Goal: Task Accomplishment & Management: Complete application form

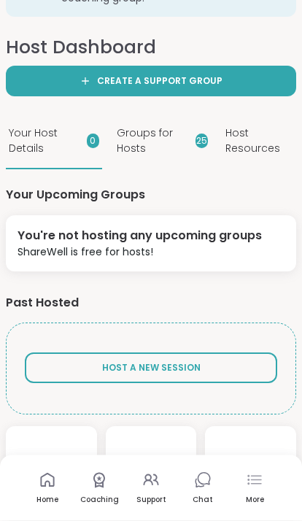
click at [232, 373] on button "Host A New Session" at bounding box center [151, 368] width 252 height 31
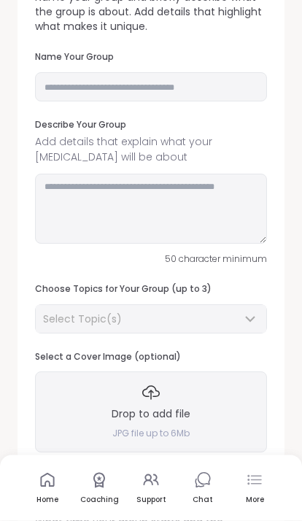
scroll to position [1, 0]
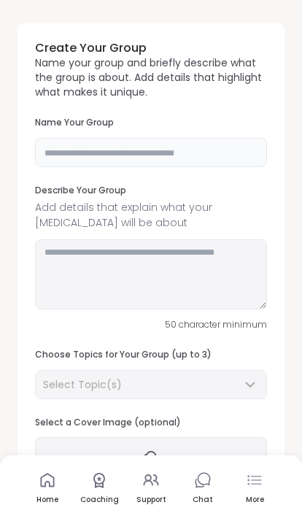
click at [209, 152] on input "text" at bounding box center [151, 152] width 232 height 29
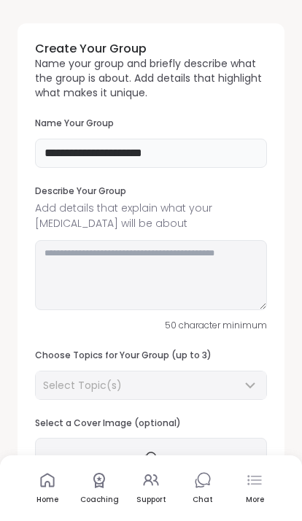
scroll to position [2, 0]
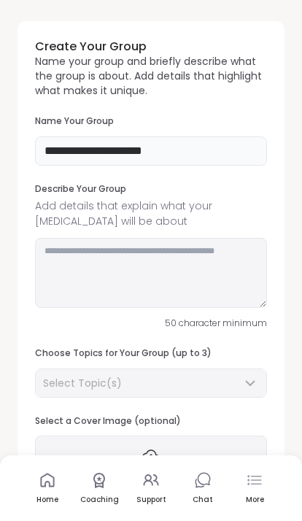
type input "**********"
click at [195, 250] on textarea at bounding box center [151, 273] width 232 height 70
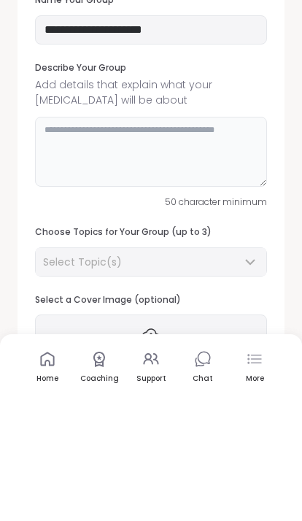
click at [192, 238] on textarea at bounding box center [151, 273] width 232 height 70
paste textarea "**********"
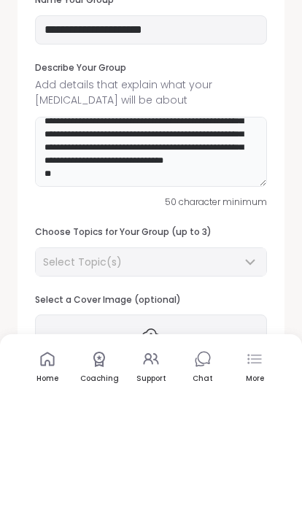
scroll to position [69, 0]
type textarea "**********"
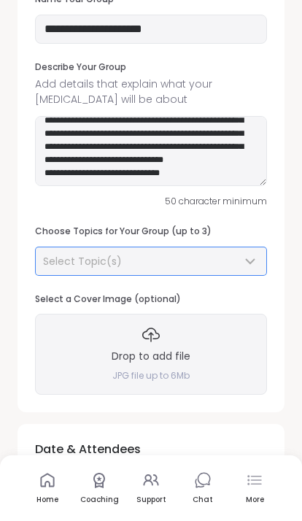
click at [241, 249] on div "Select Topic(s)" at bounding box center [151, 261] width 230 height 28
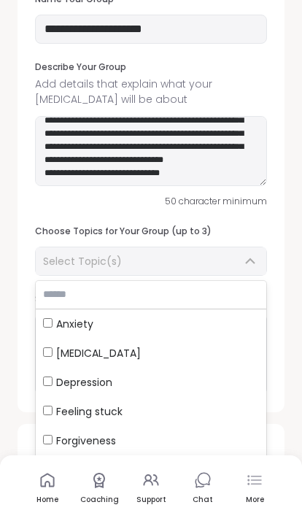
scroll to position [123, 0]
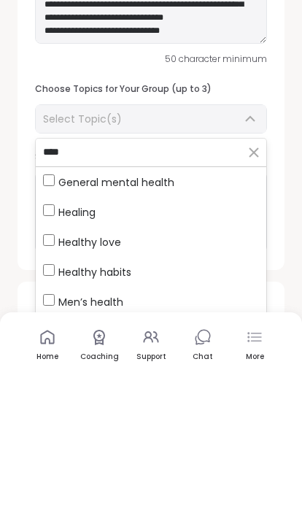
type input "****"
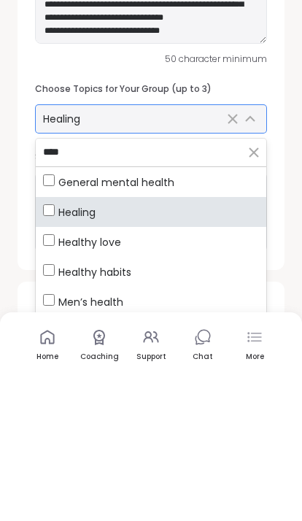
scroll to position [267, 0]
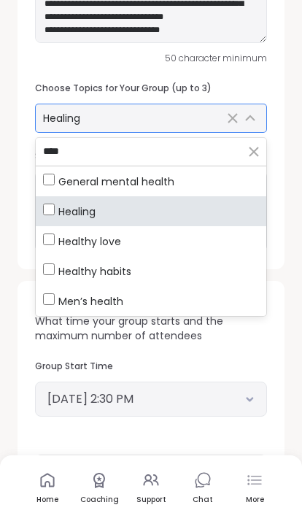
click at [106, 123] on div "Healing" at bounding box center [151, 118] width 230 height 28
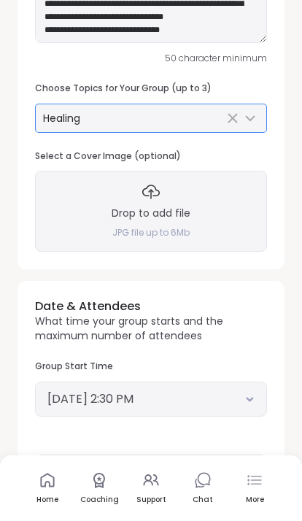
click at [106, 120] on div "Healing" at bounding box center [133, 118] width 181 height 15
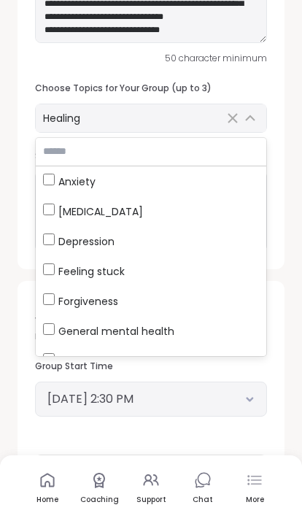
scroll to position [266, 0]
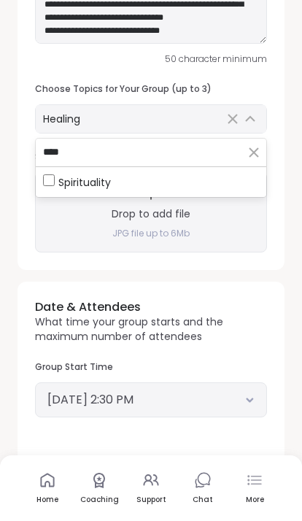
type input "****"
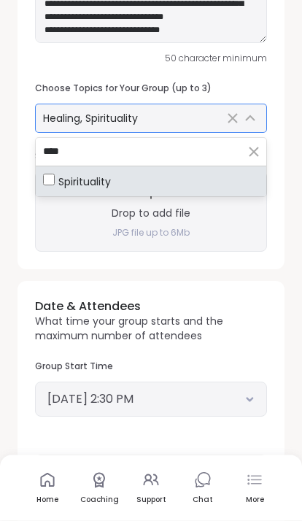
click at [171, 123] on div "Healing, Spirituality" at bounding box center [151, 119] width 230 height 28
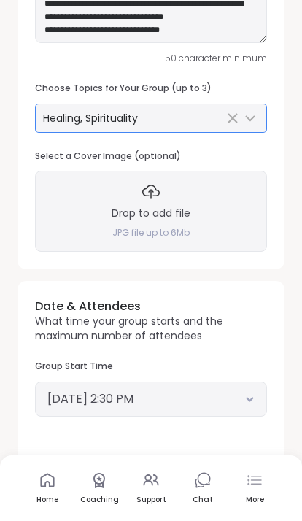
click at [175, 118] on div "Healing, Spirituality" at bounding box center [133, 118] width 181 height 15
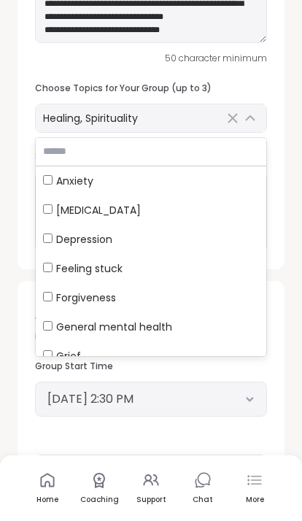
scroll to position [266, 0]
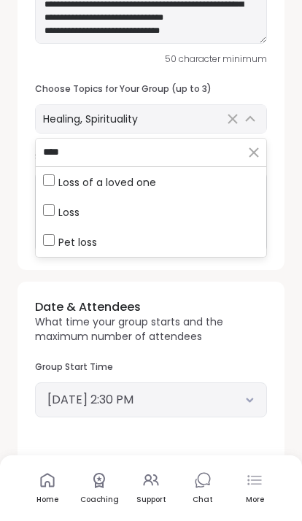
type input "****"
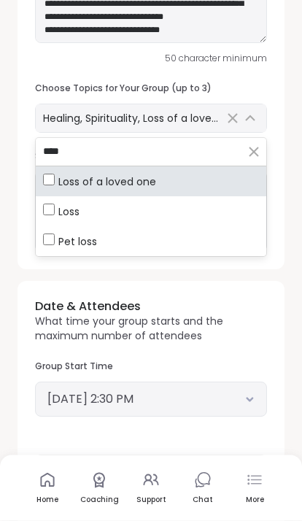
click at [287, 305] on div "**********" at bounding box center [151, 395] width 290 height 1300
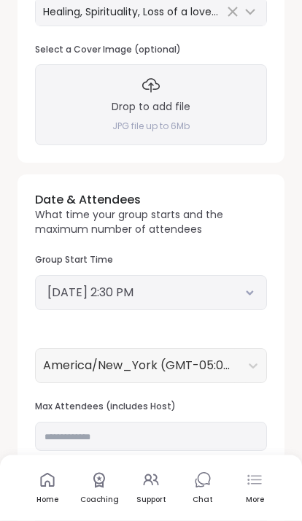
click at [249, 292] on button "[DATE] 2:30 PM" at bounding box center [150, 293] width 207 height 18
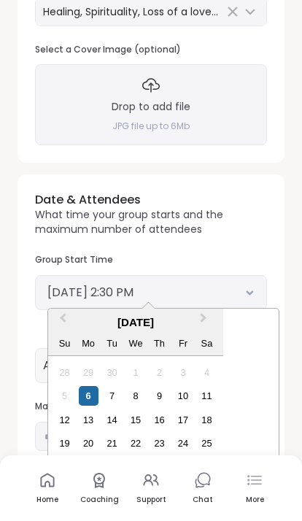
scroll to position [573, 0]
click at [67, 471] on div "26" at bounding box center [65, 467] width 20 height 20
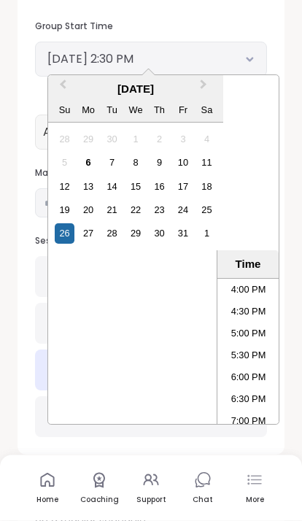
scroll to position [710, 0]
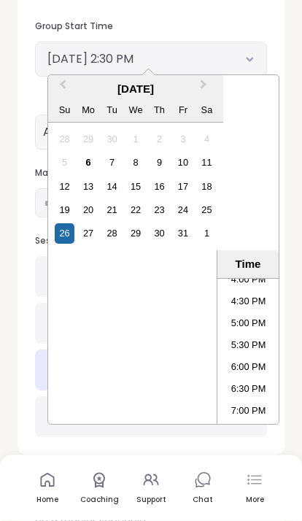
click at [256, 370] on li "6:00 PM" at bounding box center [248, 368] width 62 height 22
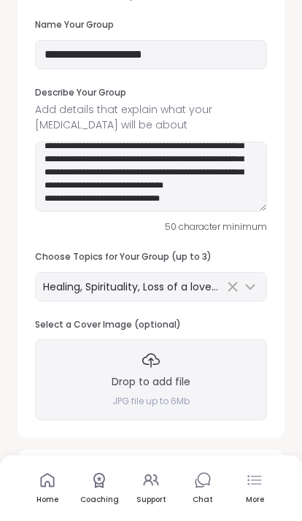
scroll to position [102, 0]
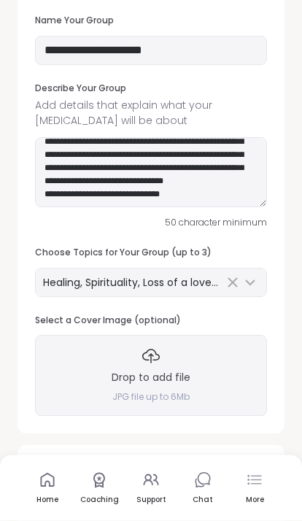
click at [166, 372] on h3 "Drop to add file" at bounding box center [151, 378] width 79 height 15
click at [179, 380] on h3 "Drop to add file" at bounding box center [151, 378] width 79 height 15
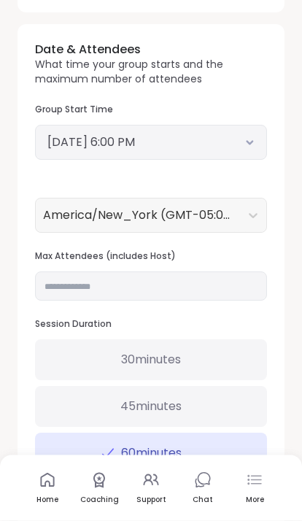
scroll to position [589, 0]
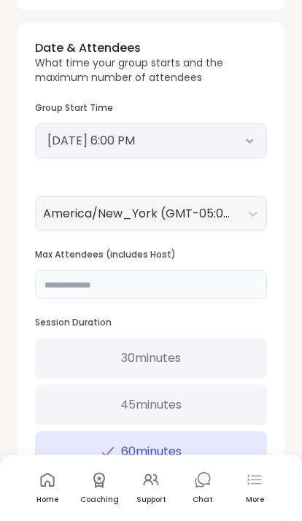
click at [223, 276] on input "**" at bounding box center [151, 285] width 232 height 29
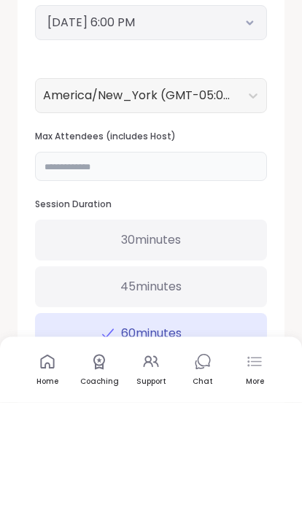
type input "*"
type input "**"
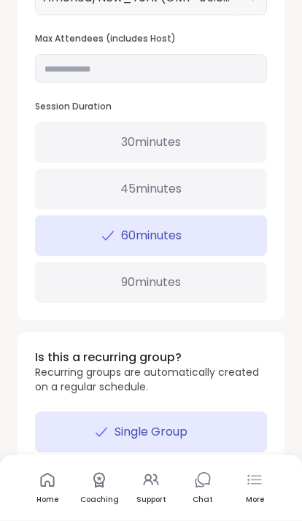
scroll to position [836, 0]
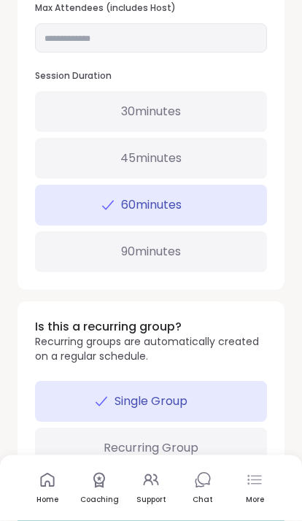
click at [199, 451] on div "Recurring Group" at bounding box center [151, 448] width 232 height 41
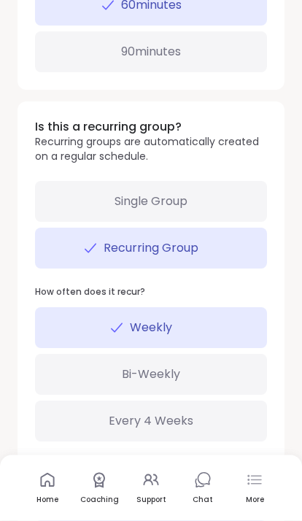
scroll to position [1037, 0]
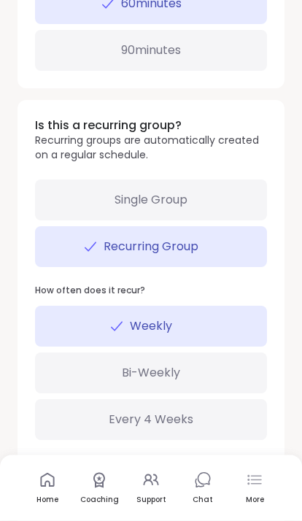
click at [217, 371] on div "Bi-Weekly" at bounding box center [151, 373] width 232 height 41
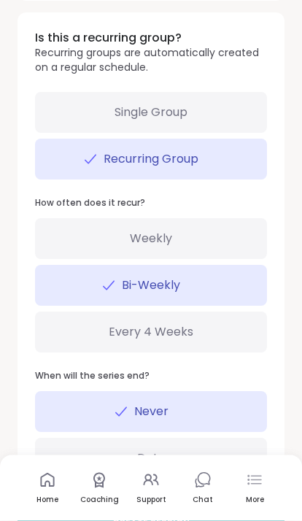
scroll to position [1133, 0]
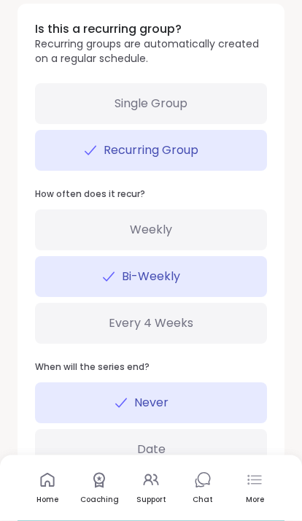
click at [182, 516] on button "Create Session" at bounding box center [151, 515] width 267 height 31
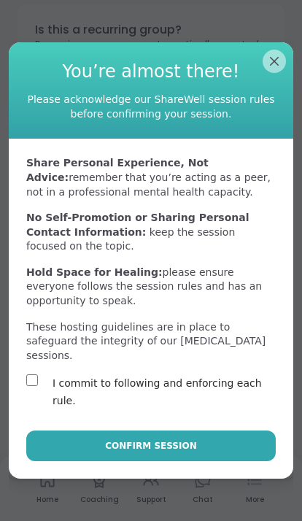
click at [196, 461] on button "Confirm Session" at bounding box center [150, 445] width 249 height 31
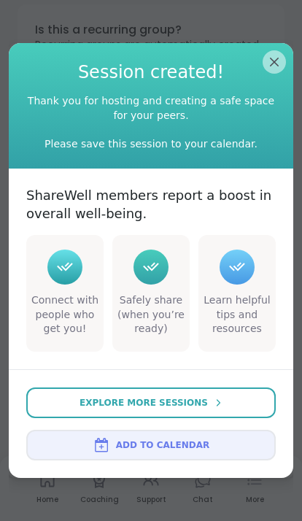
scroll to position [24, 0]
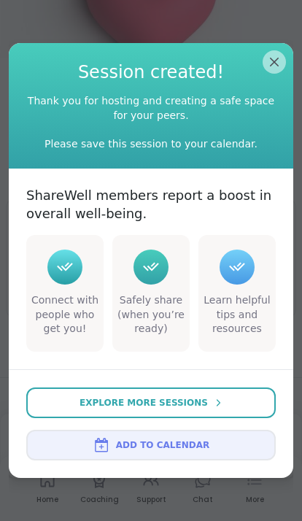
click at [262, 65] on span "Session created!" at bounding box center [150, 73] width 249 height 25
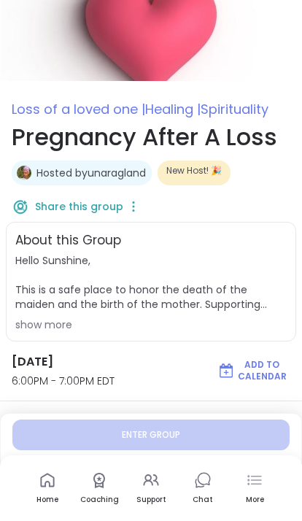
scroll to position [0, 0]
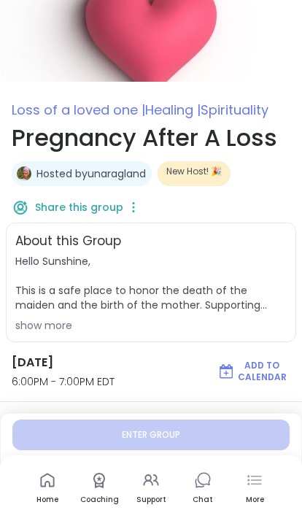
click at [201, 53] on img at bounding box center [151, 41] width 302 height 82
click at [190, 38] on img at bounding box center [151, 41] width 302 height 82
click at [102, 42] on img at bounding box center [151, 41] width 302 height 82
click at [187, 57] on img at bounding box center [151, 41] width 302 height 82
click at [207, 50] on img at bounding box center [151, 41] width 302 height 82
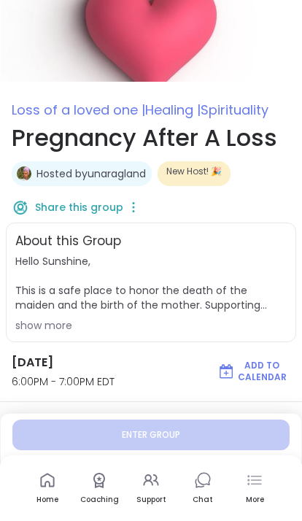
click at [49, 329] on div "show more" at bounding box center [150, 325] width 271 height 15
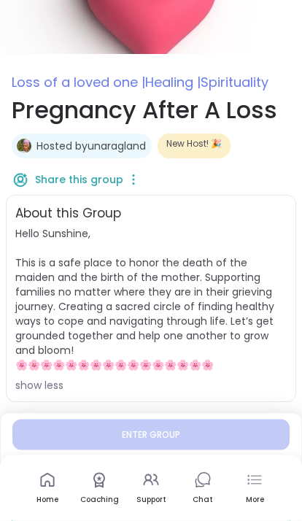
scroll to position [28, 0]
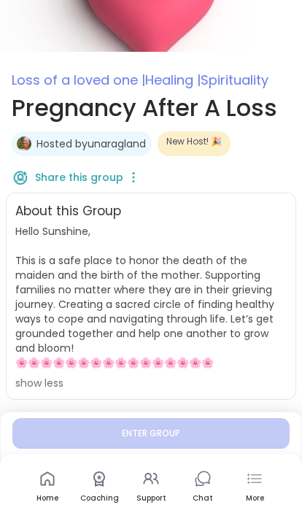
click at [155, 43] on img at bounding box center [151, 13] width 302 height 82
click at [137, 178] on icon at bounding box center [133, 178] width 15 height 20
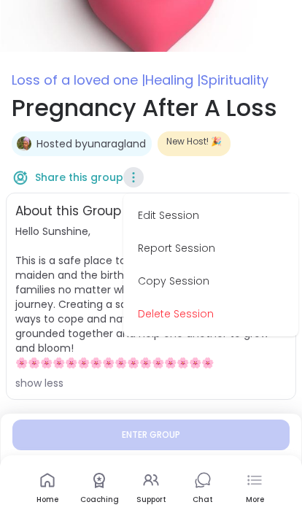
click at [197, 217] on button "Edit Session" at bounding box center [210, 215] width 163 height 33
type textarea "*"
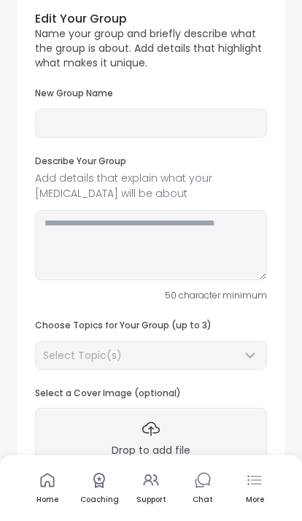
scroll to position [1, 0]
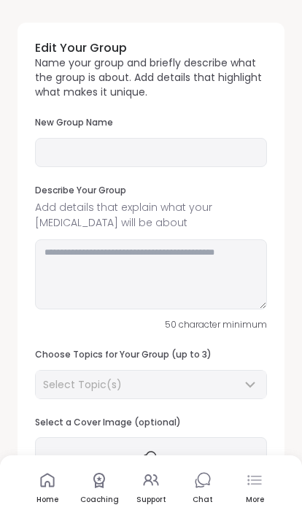
type input "**********"
type textarea "**********"
type input "**"
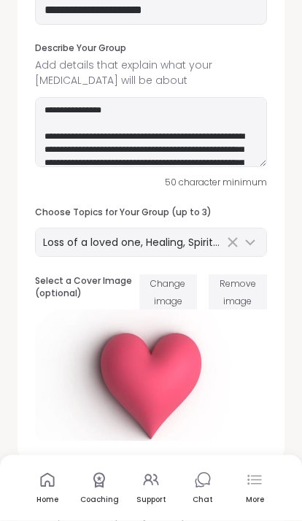
scroll to position [149, 0]
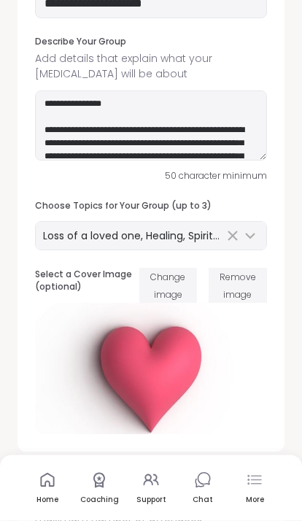
click at [249, 284] on button "Remove image" at bounding box center [238, 285] width 58 height 35
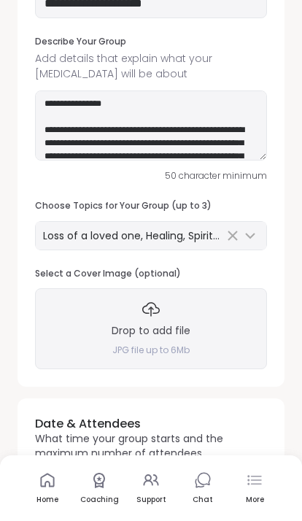
click at [170, 327] on h3 "Drop to add file" at bounding box center [151, 331] width 79 height 15
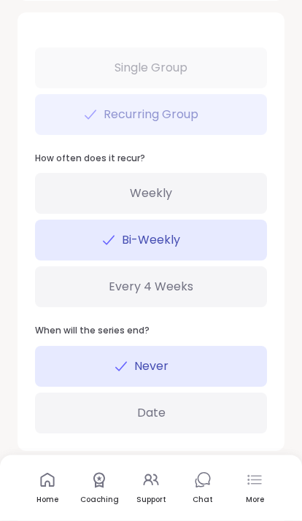
click at [171, 494] on span "Save Session Edits" at bounding box center [151, 495] width 94 height 13
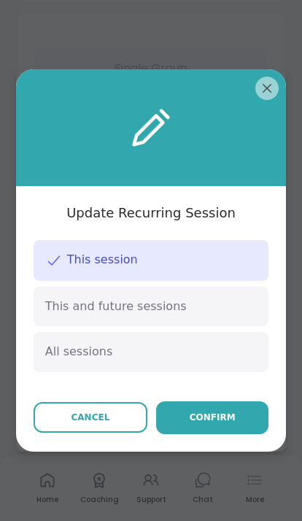
click at [210, 326] on div "This and future sessions" at bounding box center [152, 306] width 236 height 39
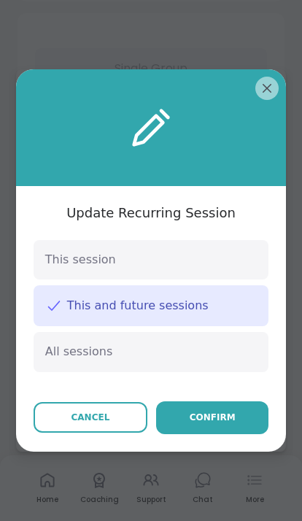
click at [206, 371] on div "All sessions" at bounding box center [152, 351] width 236 height 39
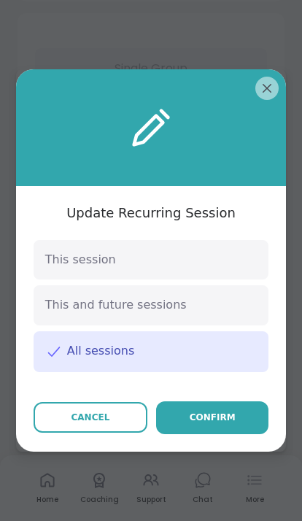
click at [229, 424] on div "Confirm" at bounding box center [213, 417] width 46 height 13
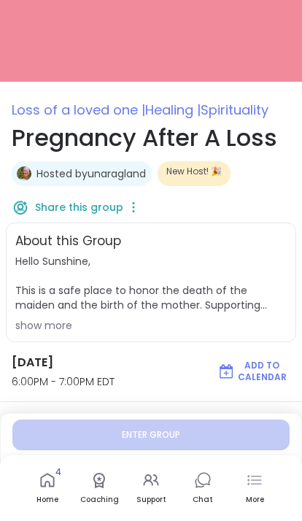
click at [55, 489] on link "Home 4" at bounding box center [48, 488] width 44 height 54
type textarea "*"
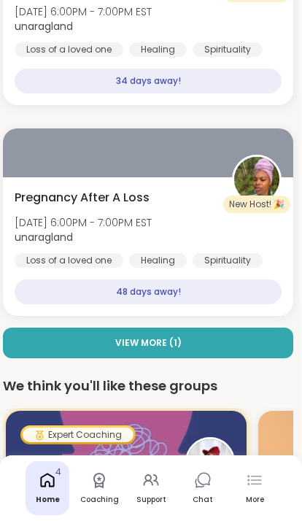
scroll to position [416, 3]
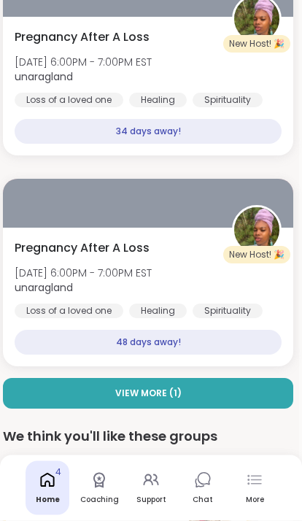
click at [259, 484] on icon at bounding box center [256, 484] width 11 height 1
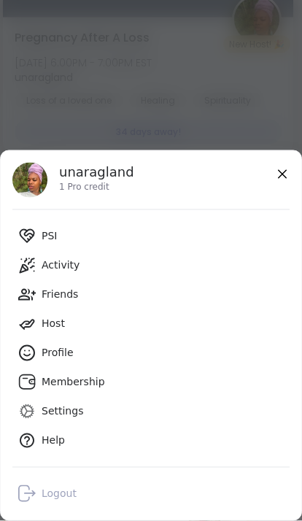
scroll to position [417, 3]
click at [126, 492] on link "Logout" at bounding box center [150, 493] width 277 height 29
